Goal: Task Accomplishment & Management: Use online tool/utility

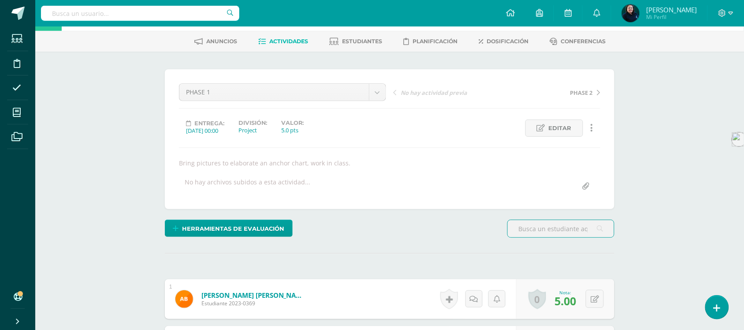
scroll to position [35, 0]
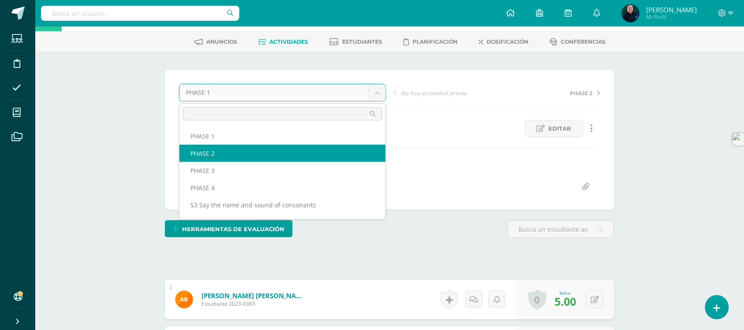
select select "/dashboard/teacher/grade-activity/50905/"
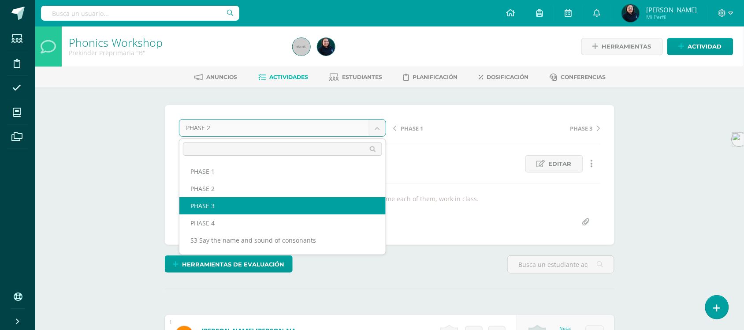
select select "/dashboard/teacher/grade-activity/50911/"
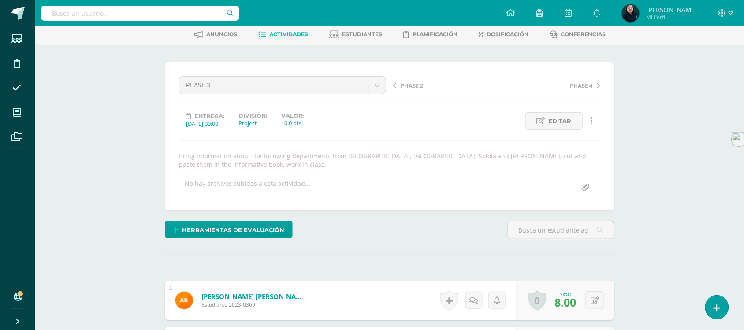
scroll to position [42, 0]
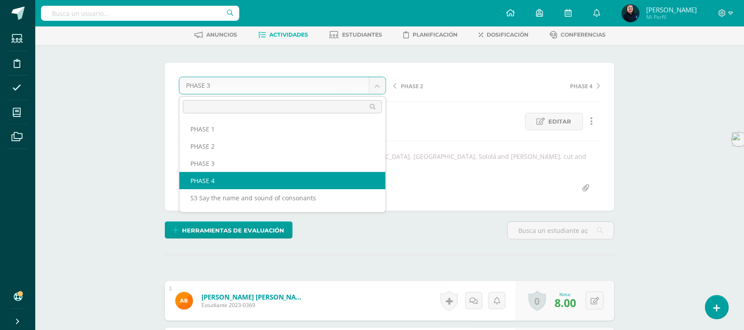
select select "/dashboard/teacher/grade-activity/50917/"
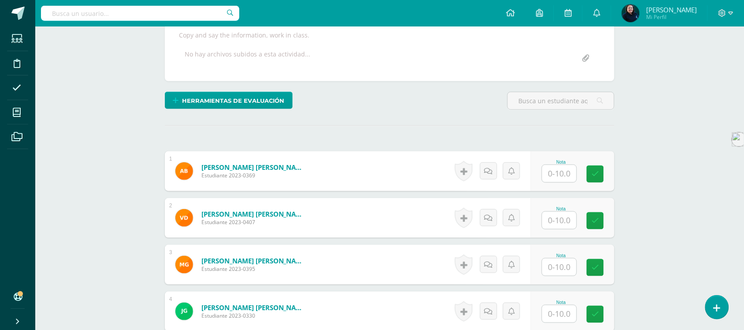
scroll to position [164, 0]
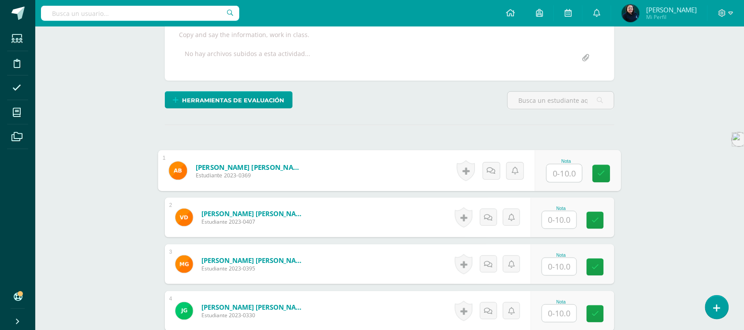
click at [560, 170] on input "text" at bounding box center [564, 173] width 35 height 18
type input "7"
click at [669, 195] on div "Phonics Workshop Prekinder Preprimaria "B" Herramientas Detalle de asistencias …" at bounding box center [389, 287] width 709 height 849
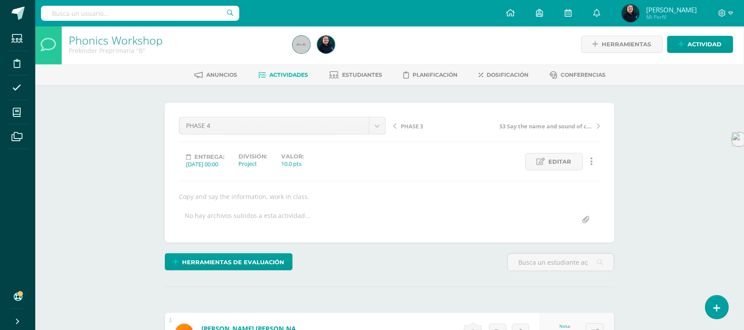
scroll to position [1, 0]
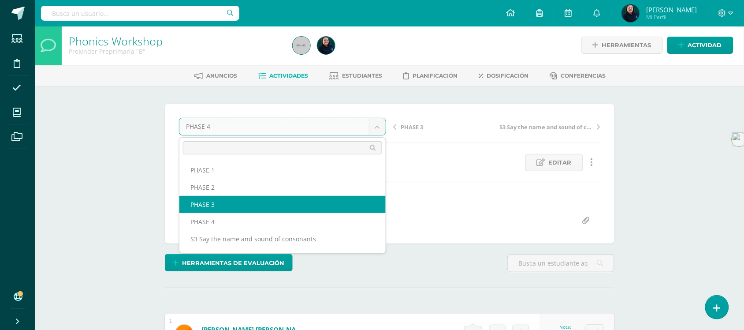
select select "/dashboard/teacher/grade-activity/50911/"
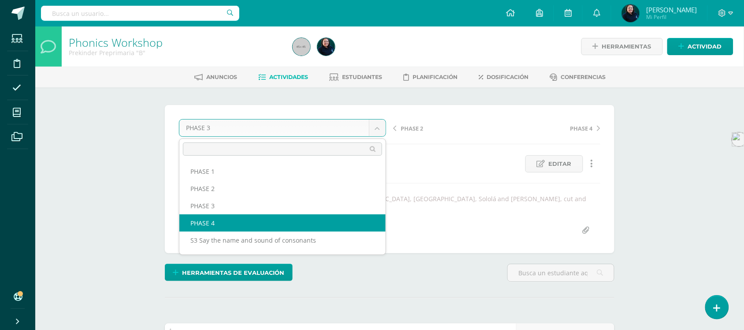
select select "/dashboard/teacher/grade-activity/50917/"
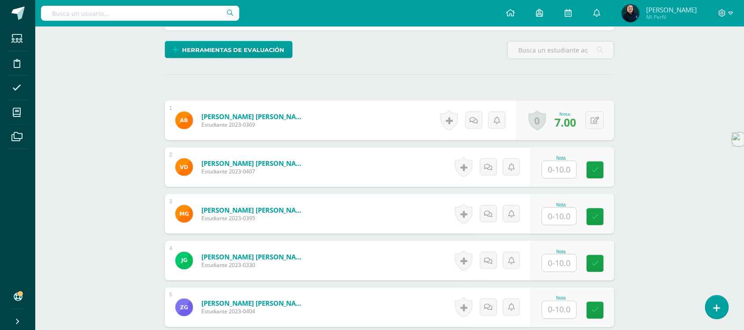
scroll to position [215, 0]
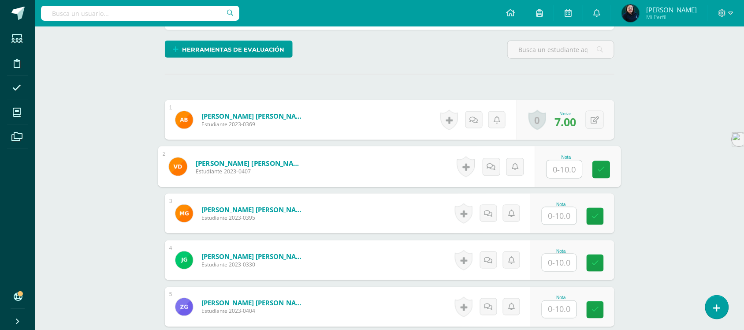
click at [562, 167] on input "text" at bounding box center [564, 169] width 35 height 18
type input "8"
click at [672, 213] on div "Phonics Workshop Prekinder Preprimaria "B" Herramientas Detalle de asistencias …" at bounding box center [389, 236] width 709 height 849
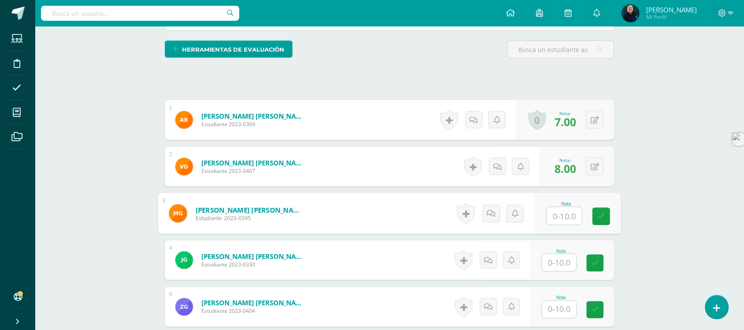
click at [563, 214] on input "text" at bounding box center [564, 216] width 35 height 18
type input "4"
click at [657, 208] on div "Phonics Workshop Prekinder Preprimaria "B" Herramientas Detalle de asistencias …" at bounding box center [389, 236] width 709 height 849
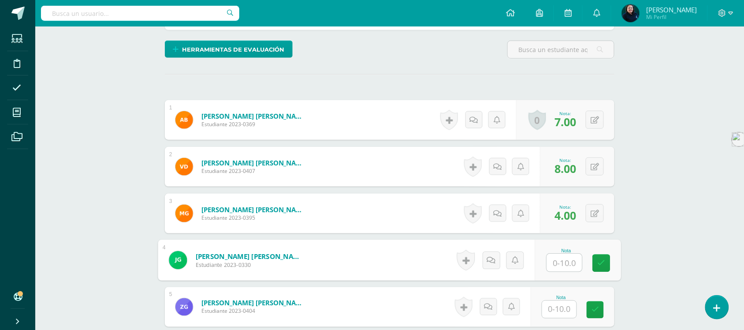
click at [557, 263] on input "text" at bounding box center [564, 263] width 35 height 18
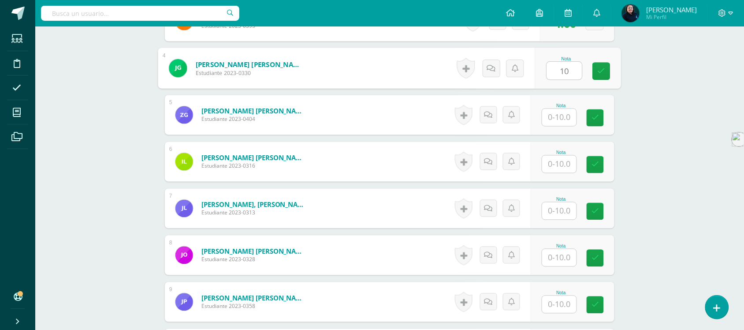
scroll to position [407, 0]
type input "10"
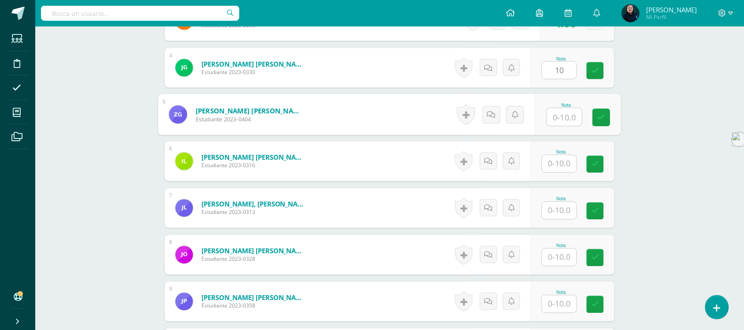
click at [562, 119] on input "text" at bounding box center [564, 117] width 35 height 18
type input "7"
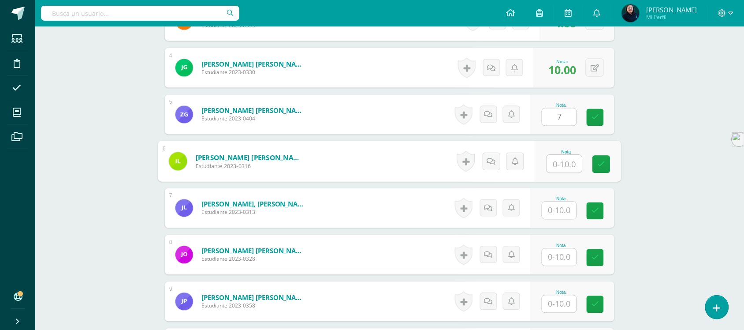
click at [556, 168] on input "text" at bounding box center [564, 164] width 35 height 18
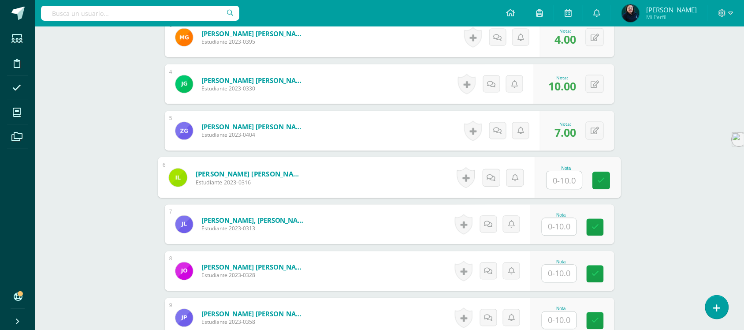
scroll to position [391, 0]
type input "10"
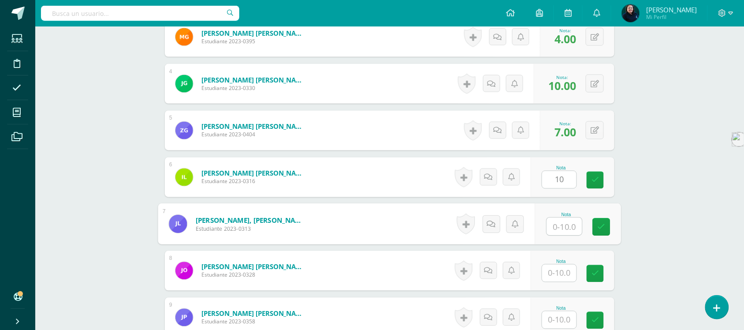
click at [562, 227] on input "text" at bounding box center [564, 227] width 35 height 18
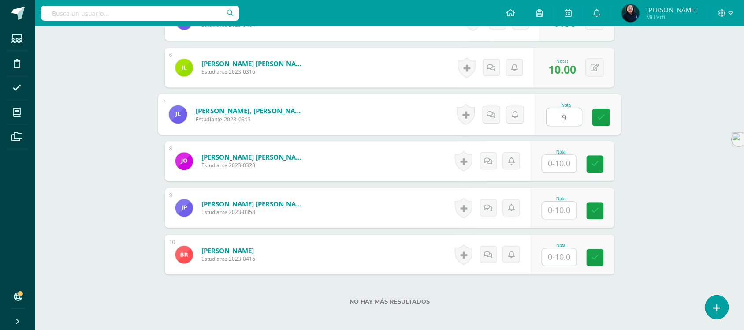
scroll to position [501, 0]
type input "9"
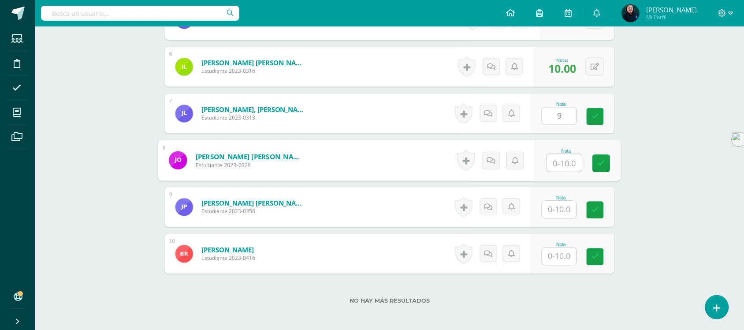
click at [562, 160] on input "text" at bounding box center [564, 163] width 35 height 18
type input "10"
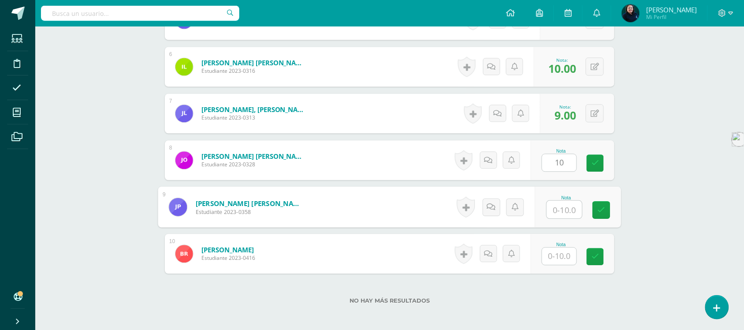
click at [560, 208] on input "text" at bounding box center [564, 210] width 35 height 18
type input "10"
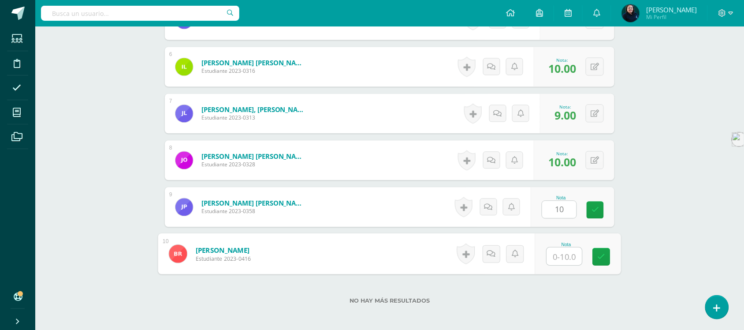
click at [559, 256] on input "text" at bounding box center [564, 256] width 35 height 18
type input "5"
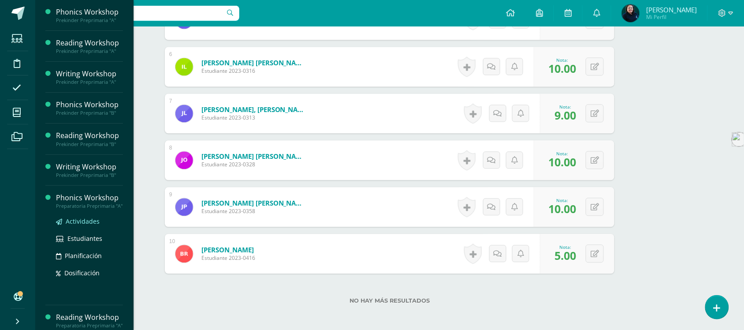
click at [80, 225] on span "Actividades" at bounding box center [83, 221] width 34 height 8
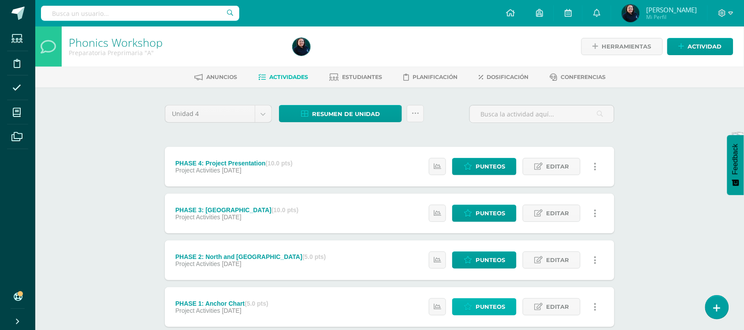
click at [487, 308] on span "Punteos" at bounding box center [490, 306] width 30 height 16
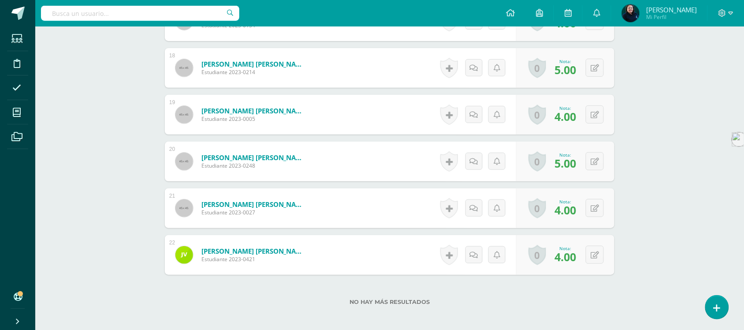
scroll to position [1061, 0]
